Goal: Go to known website: Access a specific website the user already knows

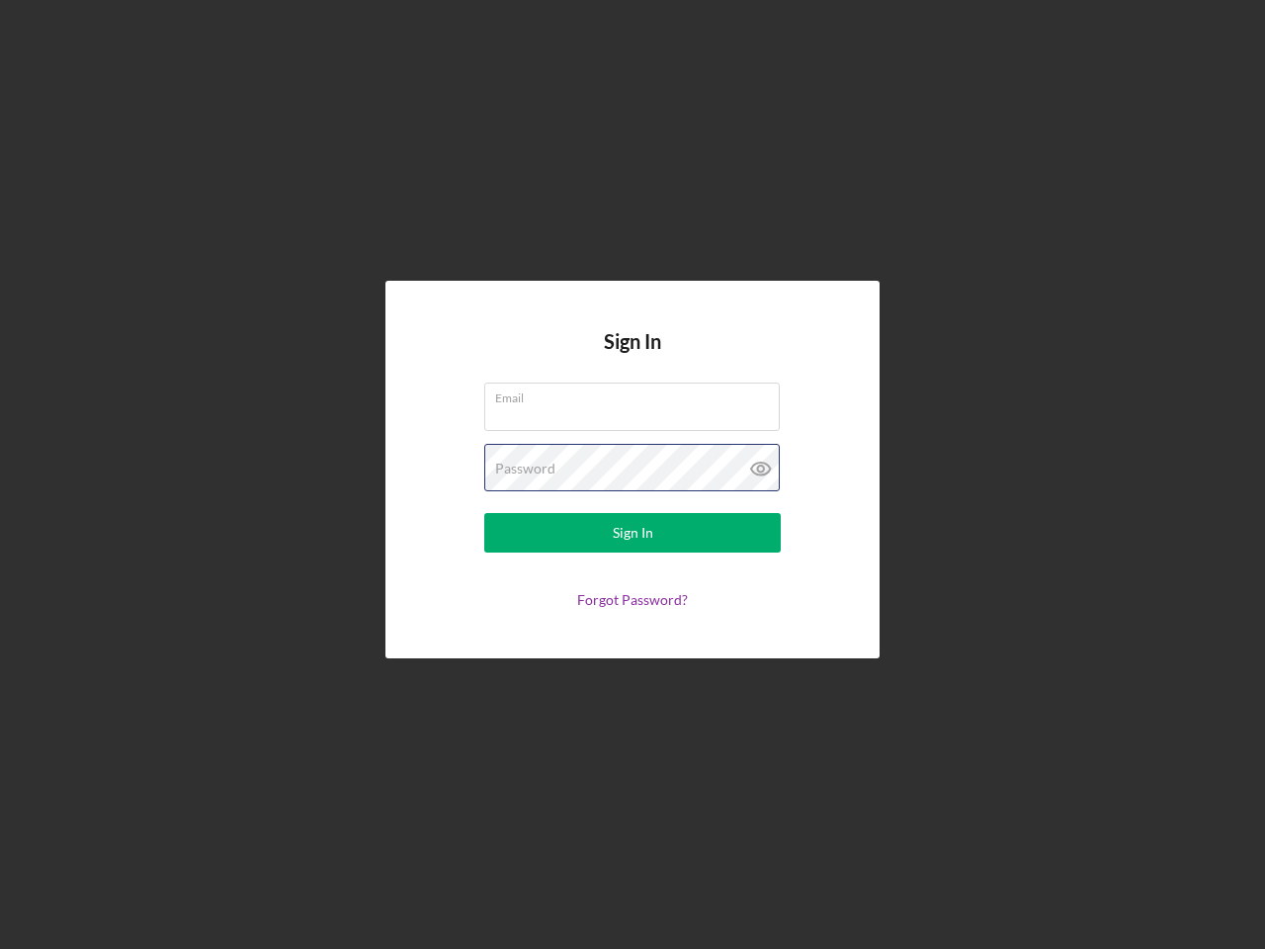
click at [632, 474] on div "Password" at bounding box center [632, 468] width 296 height 49
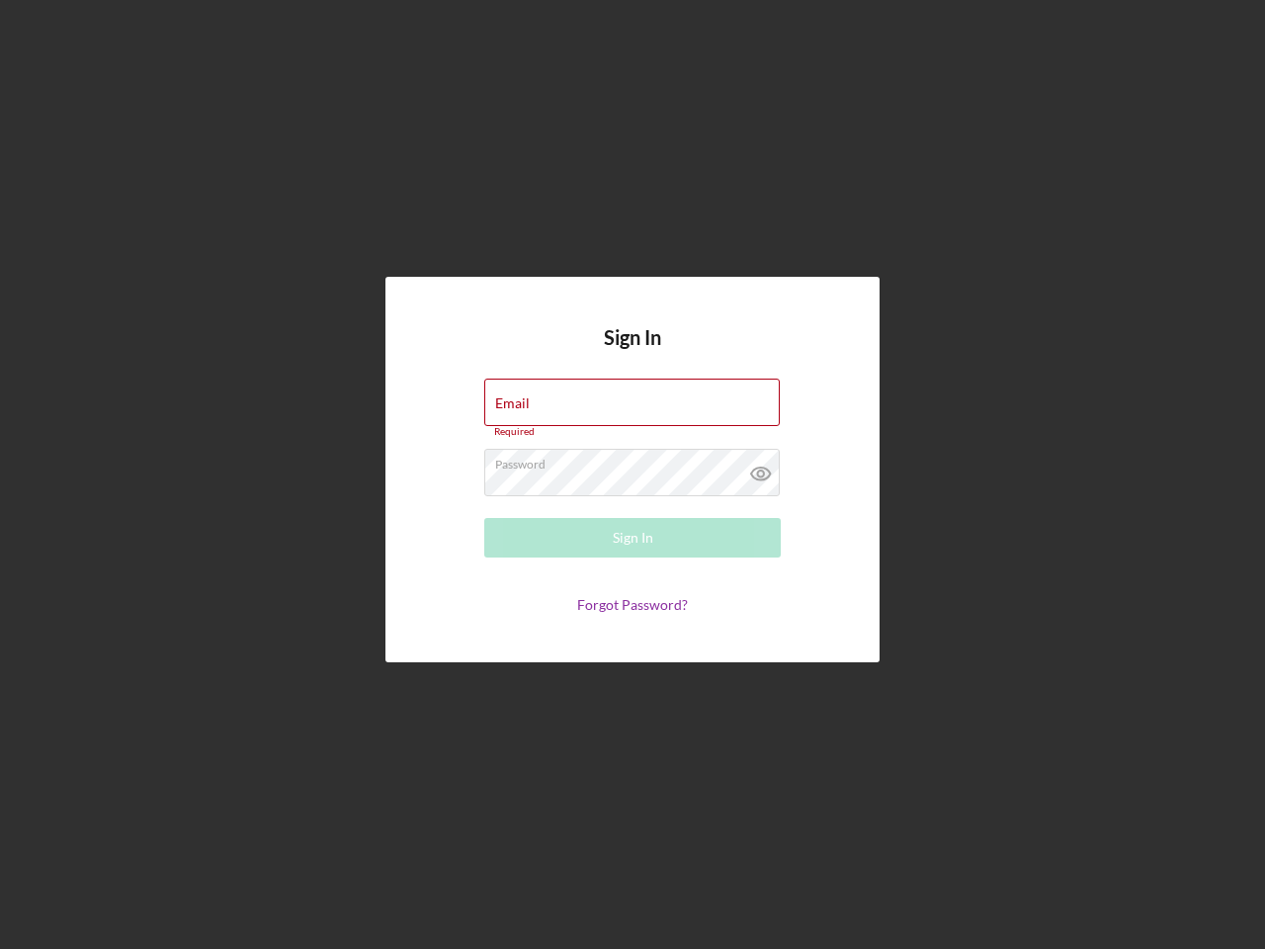
click at [761, 468] on icon at bounding box center [760, 473] width 49 height 49
